Goal: Check status: Check status

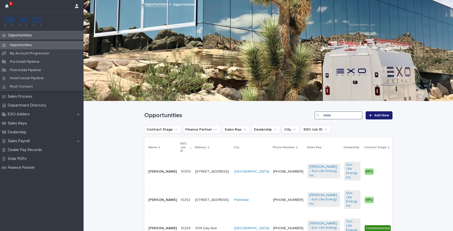
click at [334, 117] on input "Search" at bounding box center [338, 115] width 48 height 8
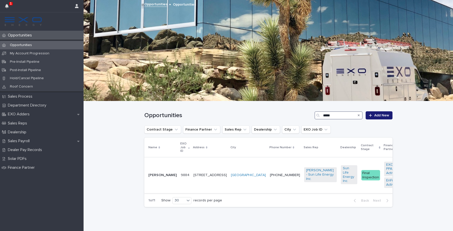
type input "*****"
click at [179, 178] on td "9884 9884" at bounding box center [185, 175] width 13 height 36
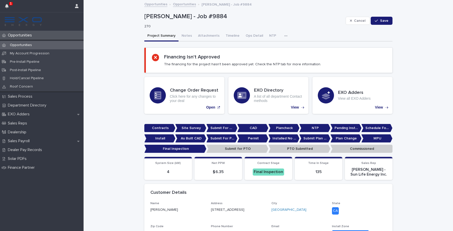
click at [184, 37] on button "Notes" at bounding box center [186, 36] width 16 height 11
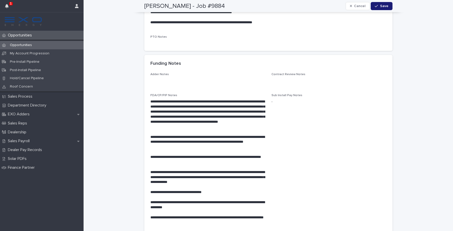
scroll to position [787, 0]
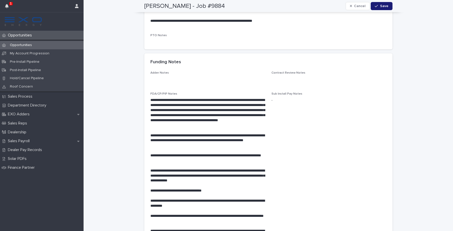
click at [32, 43] on div "Opportunities" at bounding box center [42, 45] width 84 height 8
